Goal: Communication & Community: Answer question/provide support

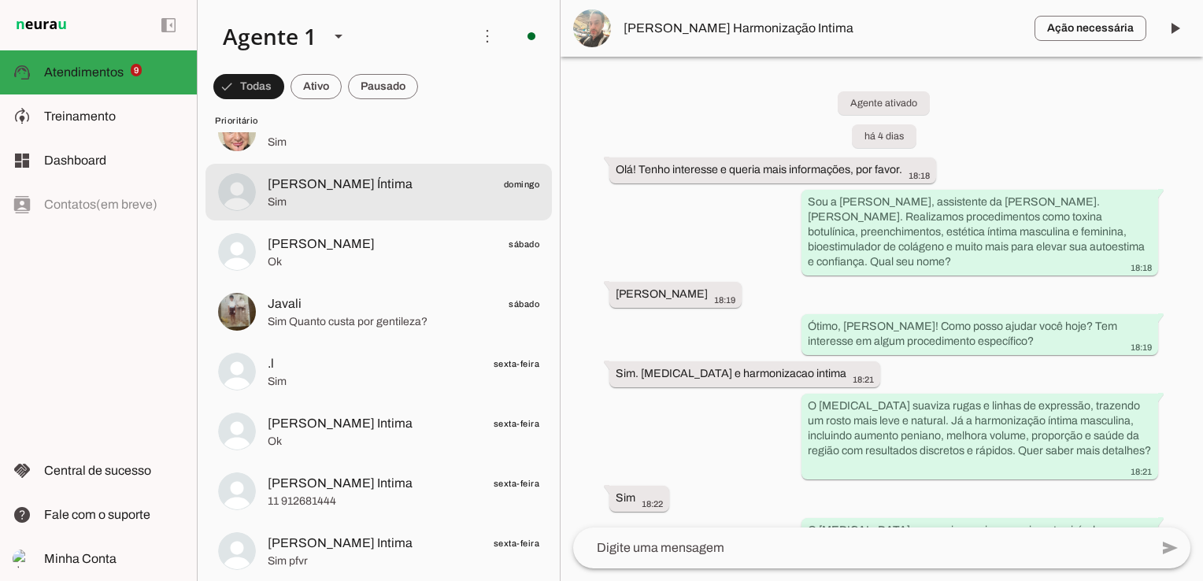
scroll to position [394, 0]
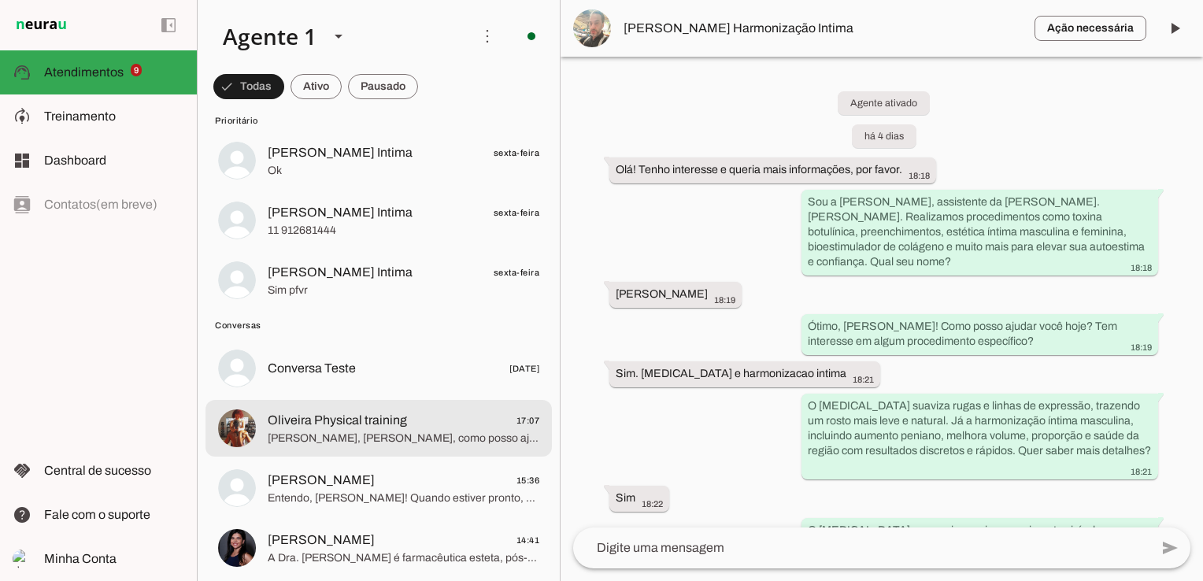
click at [357, 433] on span "[PERSON_NAME], [PERSON_NAME], como posso ajudar você hoje? Tem algum procedimen…" at bounding box center [404, 439] width 272 height 16
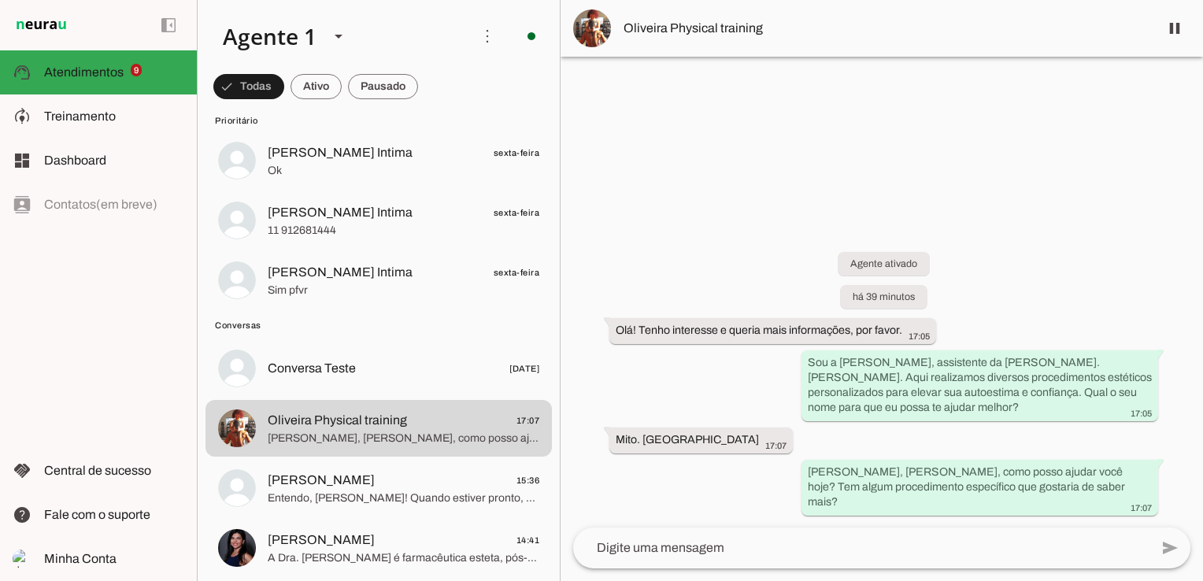
click at [607, 25] on img at bounding box center [592, 28] width 38 height 38
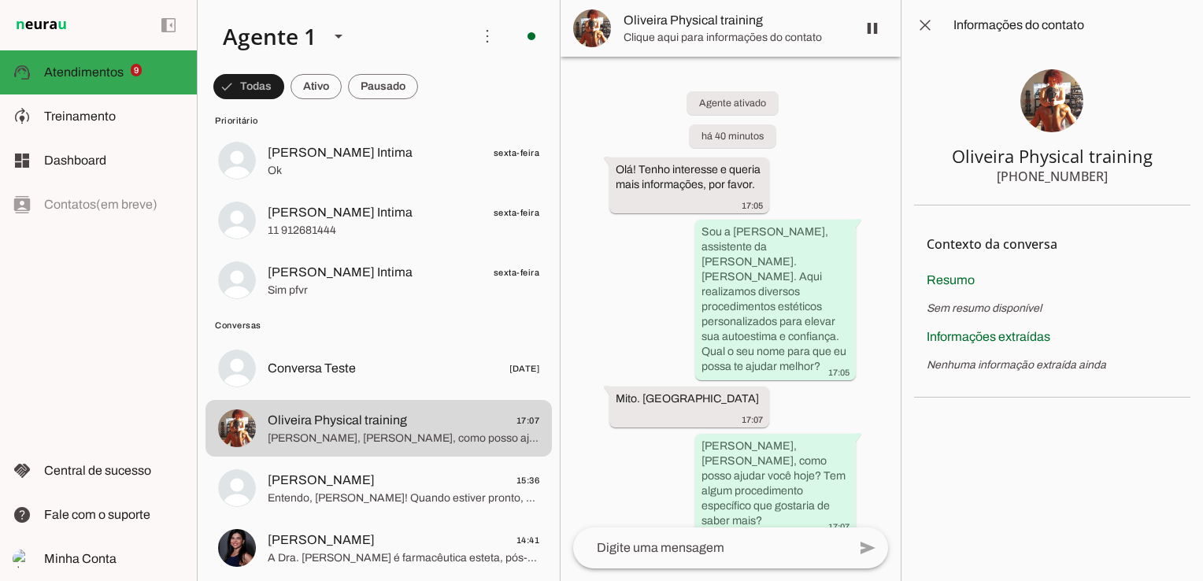
click at [1059, 94] on img at bounding box center [1051, 100] width 63 height 63
click at [922, 25] on span at bounding box center [925, 25] width 38 height 38
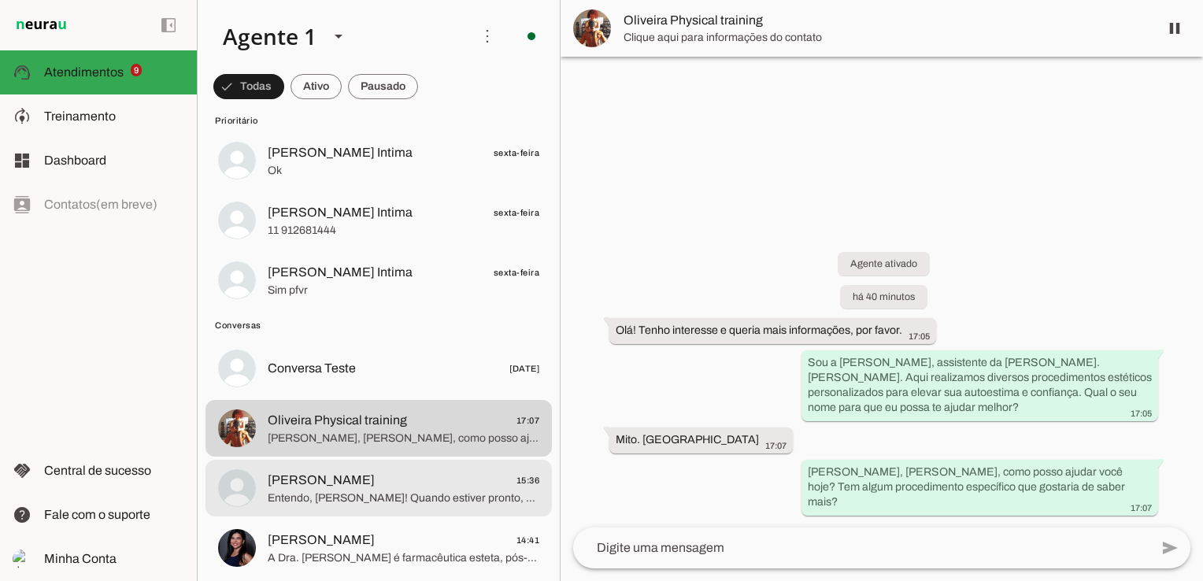
click at [397, 481] on span "[PERSON_NAME] 15:36" at bounding box center [404, 481] width 272 height 20
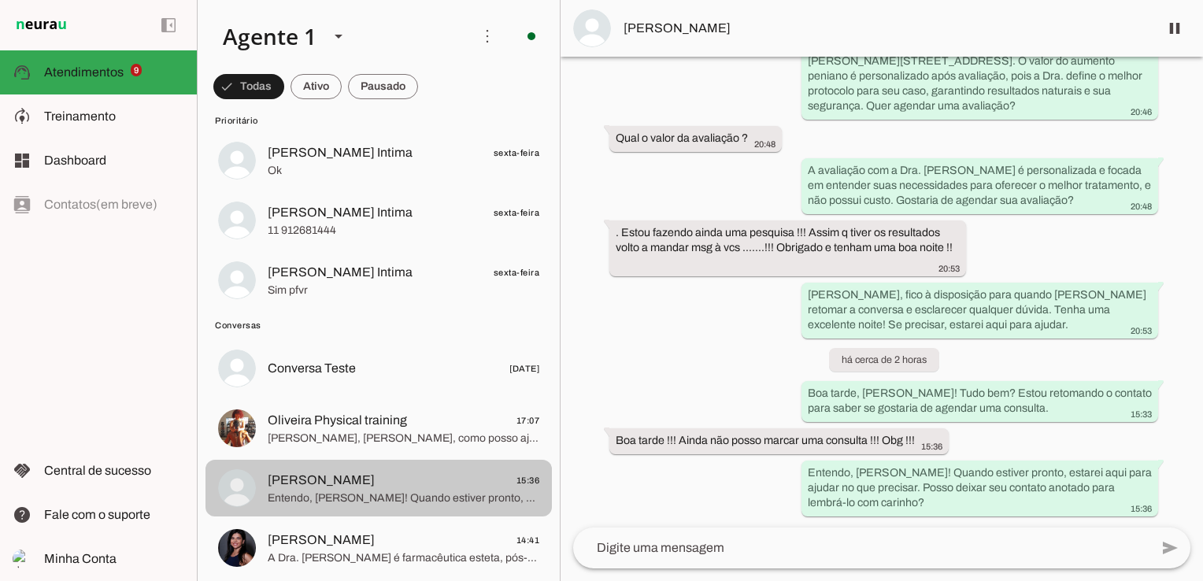
scroll to position [472, 0]
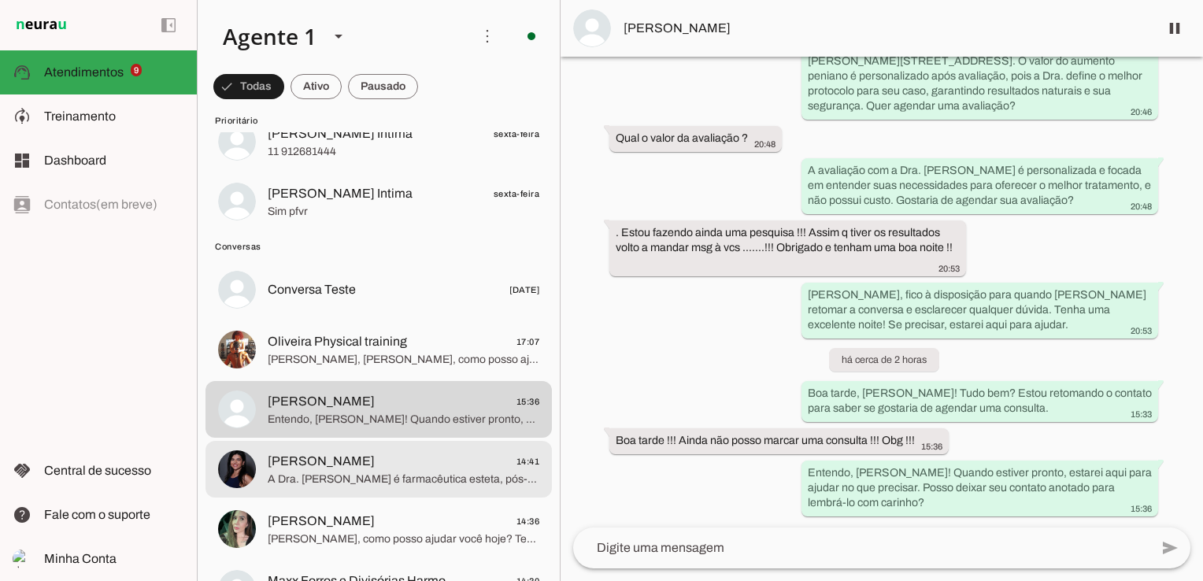
click at [353, 471] on span "A Dra. [PERSON_NAME] é farmacêutica esteta, pós-graduada e habilitada para real…" at bounding box center [404, 479] width 272 height 16
